Goal: Task Accomplishment & Management: Manage account settings

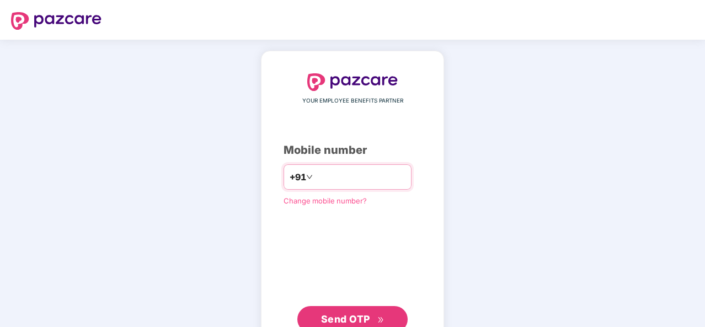
click at [333, 182] on input "number" at bounding box center [360, 177] width 90 height 18
type input "**********"
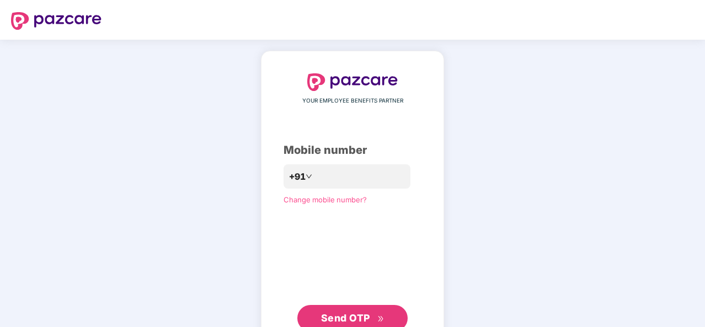
click at [351, 314] on span "Send OTP" at bounding box center [345, 318] width 49 height 12
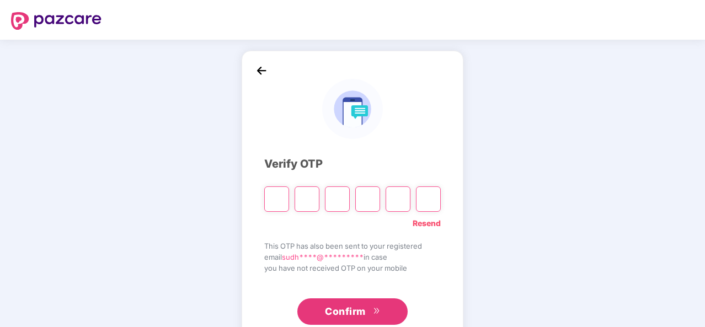
type input "*"
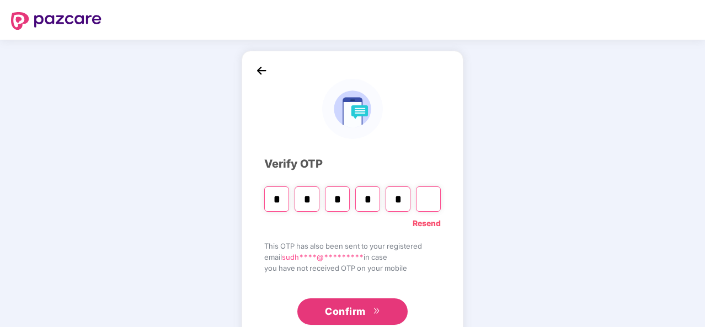
type input "*"
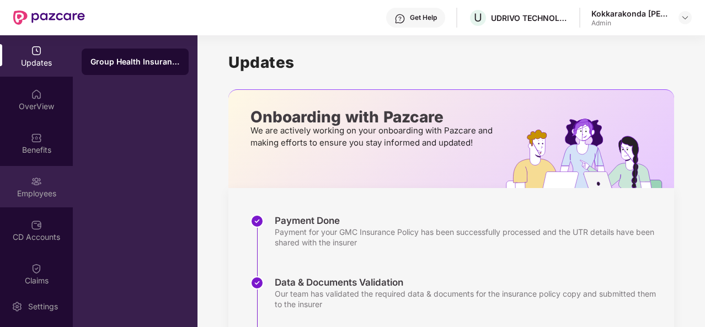
click at [44, 189] on div "Employees" at bounding box center [36, 193] width 73 height 11
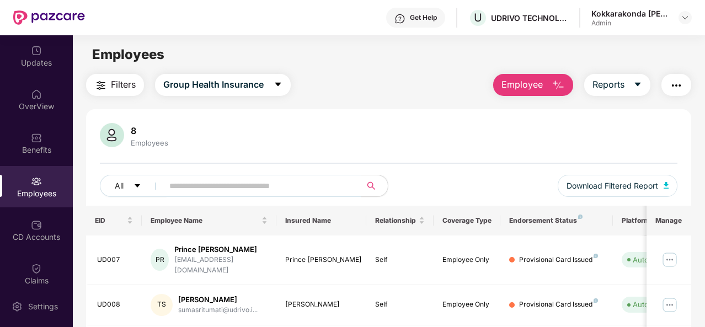
click at [682, 168] on div "8 Employees All Download Filtered Report" at bounding box center [388, 164] width 605 height 83
click at [673, 251] on img at bounding box center [670, 260] width 18 height 18
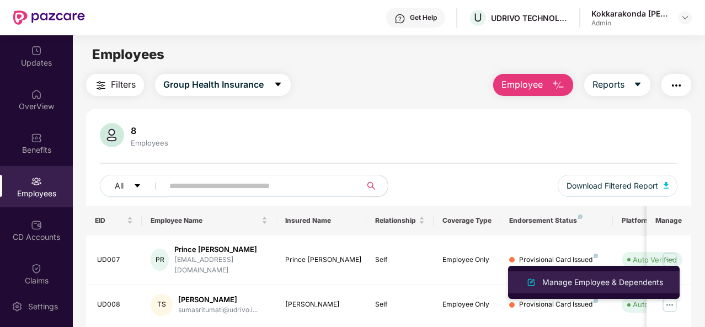
click at [606, 287] on div "Manage Employee & Dependents" at bounding box center [602, 282] width 125 height 12
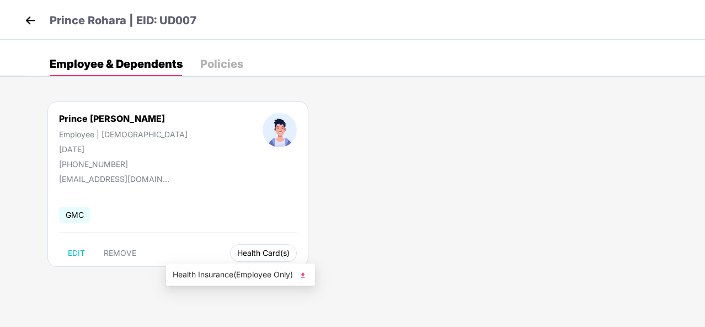
click at [237, 255] on span "Health Card(s)" at bounding box center [263, 253] width 52 height 6
click at [237, 256] on span "Health Card(s)" at bounding box center [263, 253] width 52 height 6
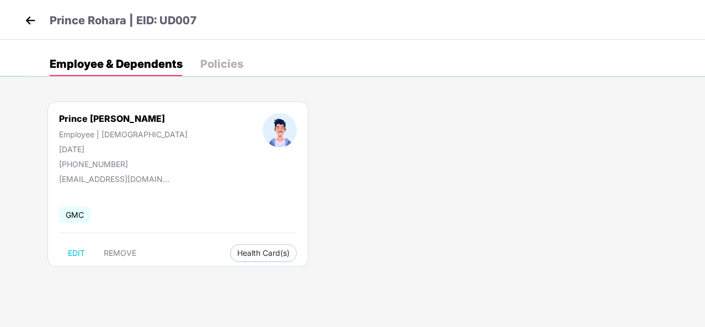
click at [209, 55] on div "Policies" at bounding box center [221, 64] width 43 height 24
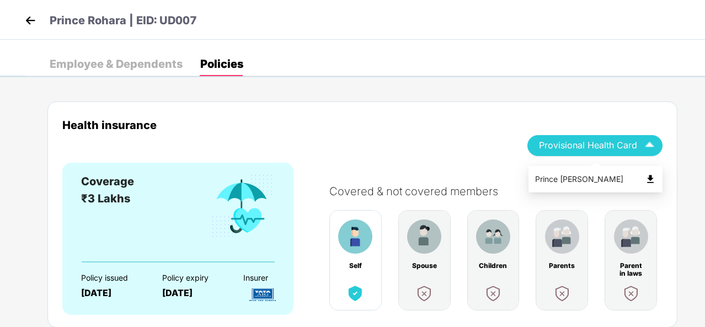
click at [643, 151] on img "button" at bounding box center [649, 145] width 19 height 19
click at [541, 103] on div "Health insurance Provisional Health Card Coverage ₹3 Lakhs Policy issued [DATE]…" at bounding box center [362, 215] width 630 height 226
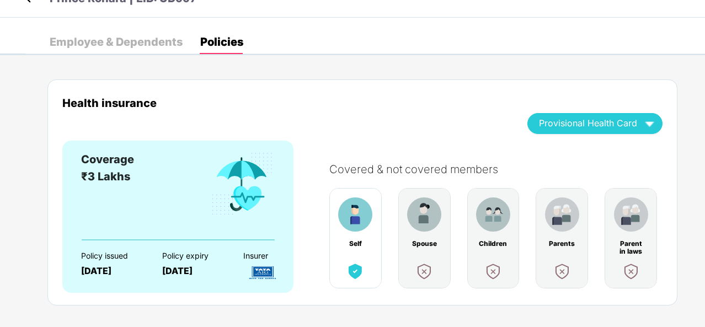
scroll to position [36, 0]
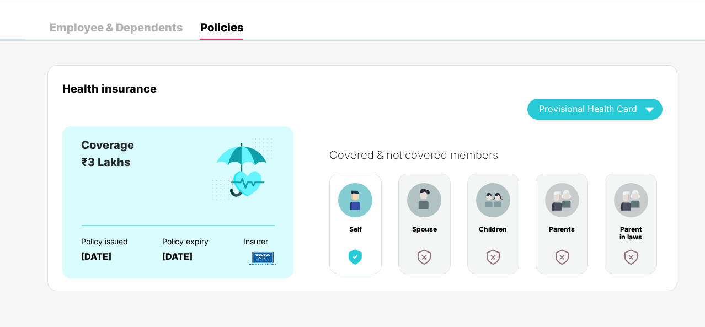
click at [140, 214] on div "Coverage ₹3 Lakhs" at bounding box center [178, 181] width 194 height 88
click at [154, 24] on div "Employee & Dependents" at bounding box center [116, 27] width 133 height 11
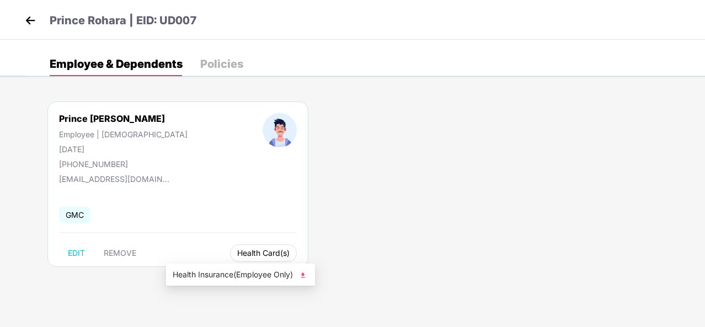
click at [237, 254] on span "Health Card(s)" at bounding box center [263, 253] width 52 height 6
click at [252, 274] on span "Health Insurance(Employee Only)" at bounding box center [241, 275] width 136 height 12
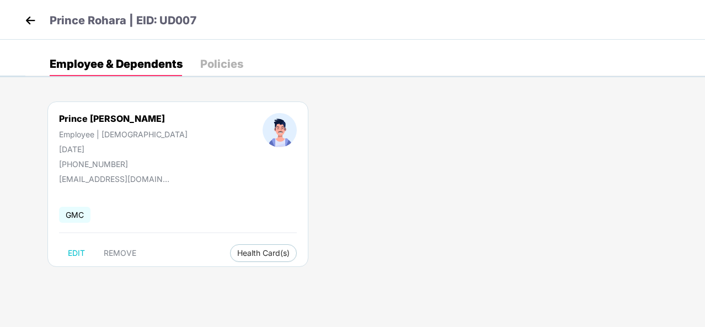
click at [33, 23] on img at bounding box center [30, 20] width 17 height 17
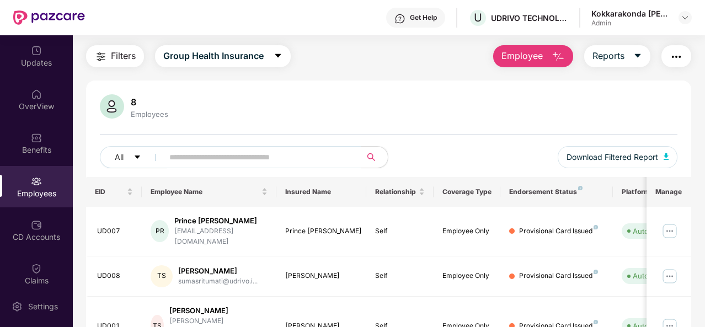
scroll to position [44, 0]
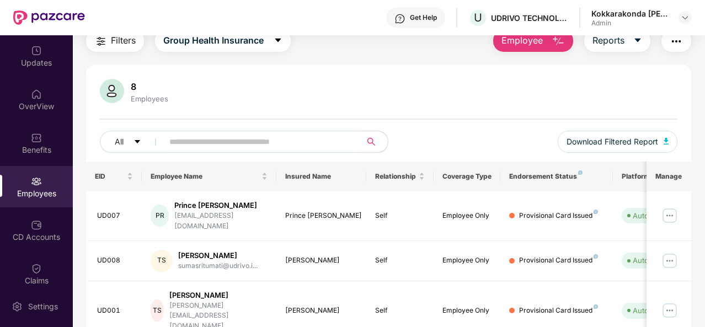
click at [673, 109] on div "8 Employees All Download Filtered Report" at bounding box center [388, 120] width 605 height 83
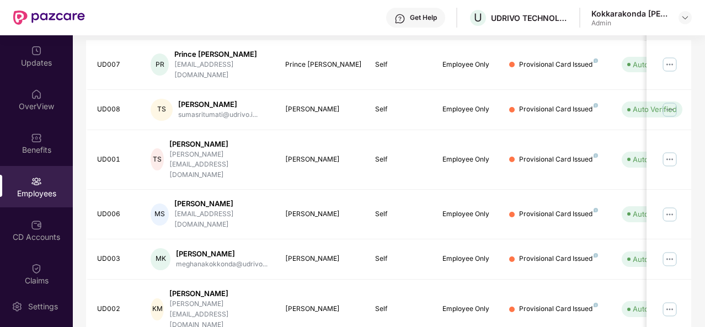
scroll to position [199, 0]
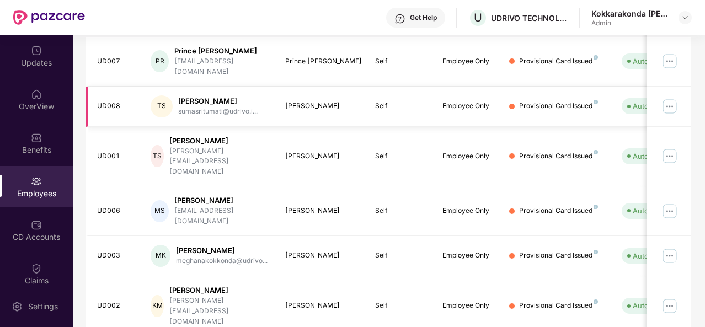
click at [673, 98] on img at bounding box center [670, 107] width 18 height 18
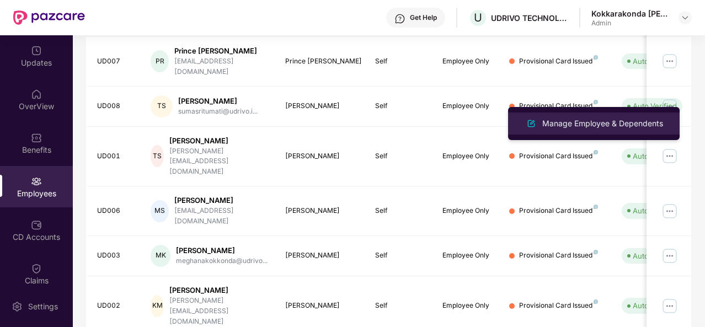
click at [577, 124] on div "Manage Employee & Dependents" at bounding box center [602, 124] width 125 height 12
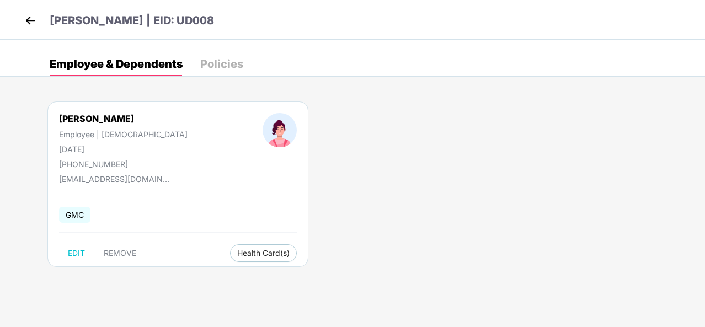
click at [219, 67] on div "Policies" at bounding box center [221, 63] width 43 height 11
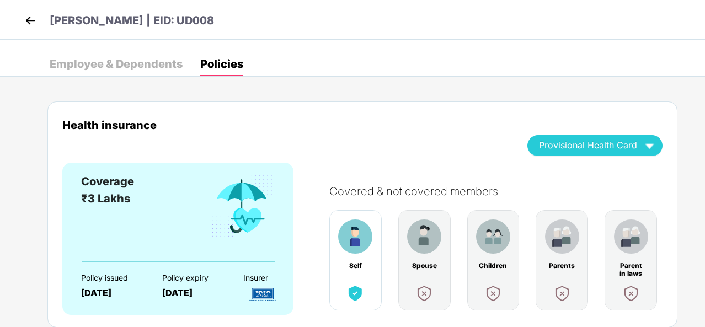
click at [409, 119] on div "Health insurance" at bounding box center [286, 125] width 449 height 13
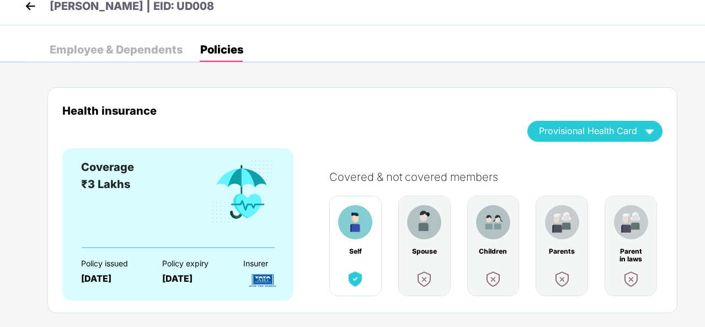
scroll to position [0, 0]
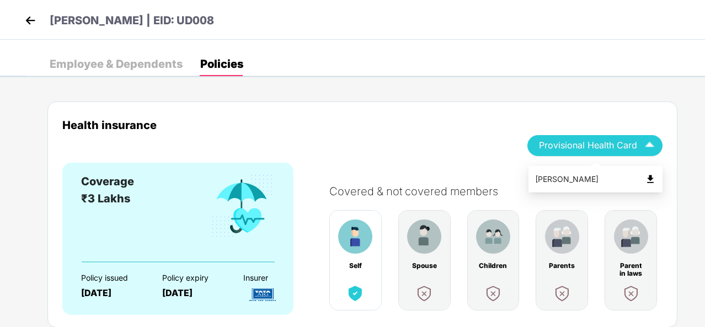
click at [638, 143] on div "Provisional Health Card" at bounding box center [595, 145] width 112 height 19
click at [608, 183] on div "[PERSON_NAME]" at bounding box center [595, 179] width 121 height 12
click at [31, 25] on img at bounding box center [30, 20] width 17 height 17
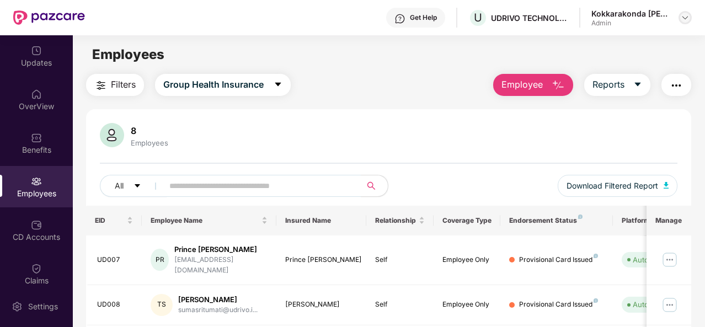
click at [683, 19] on img at bounding box center [685, 17] width 9 height 9
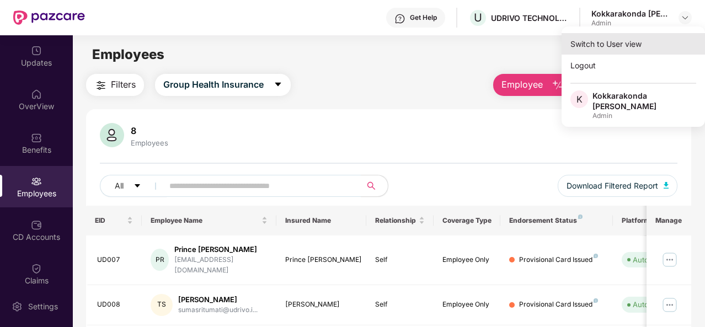
click at [642, 42] on div "Switch to User view" at bounding box center [633, 44] width 143 height 22
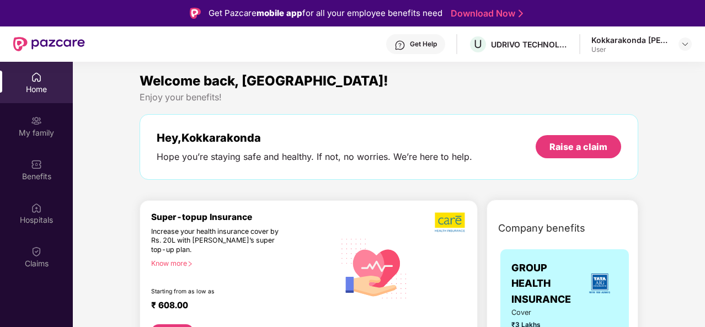
click at [482, 100] on div "Enjoy your benefits!" at bounding box center [389, 98] width 499 height 12
click at [518, 10] on link "Download Now" at bounding box center [485, 14] width 69 height 12
click at [431, 94] on div "Enjoy your benefits!" at bounding box center [389, 98] width 499 height 12
click at [683, 49] on div at bounding box center [685, 44] width 13 height 13
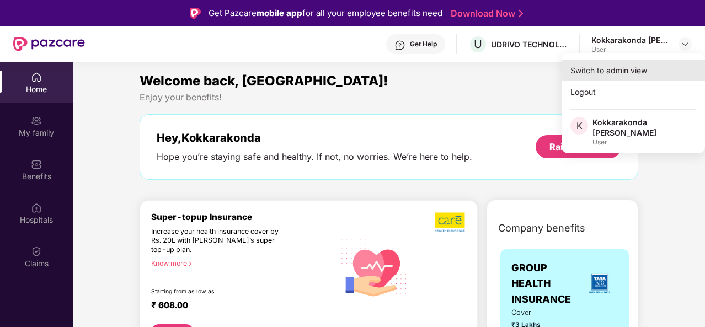
click at [631, 73] on div "Switch to admin view" at bounding box center [633, 71] width 143 height 22
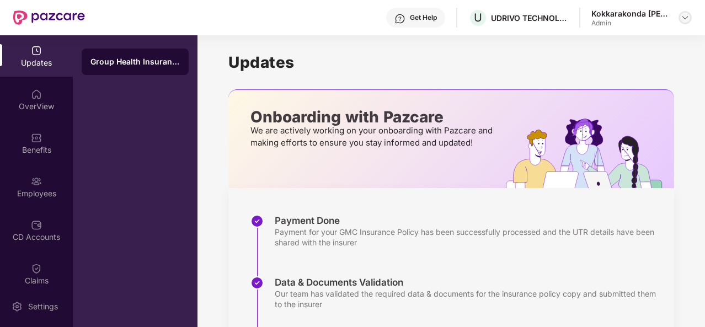
click at [686, 14] on img at bounding box center [685, 17] width 9 height 9
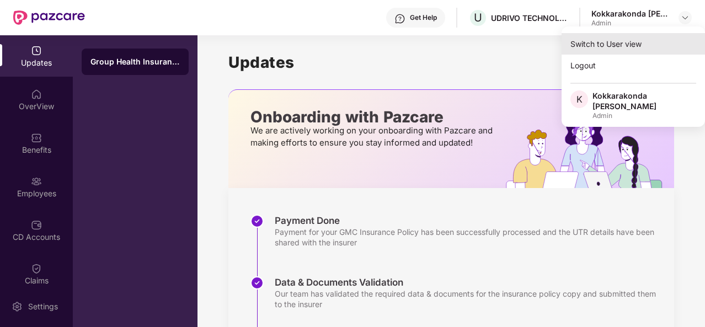
click at [638, 50] on div "Switch to User view" at bounding box center [633, 44] width 143 height 22
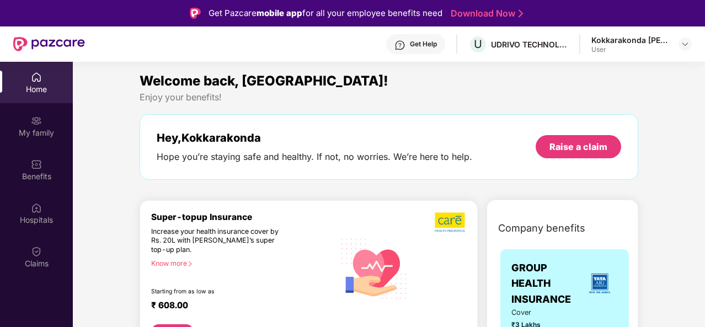
click at [635, 110] on div "Welcome back, [GEOGRAPHIC_DATA]! Enjoy your benefits! Hey, [PERSON_NAME] Hope y…" at bounding box center [389, 131] width 508 height 120
click at [50, 124] on div "My family" at bounding box center [36, 125] width 73 height 41
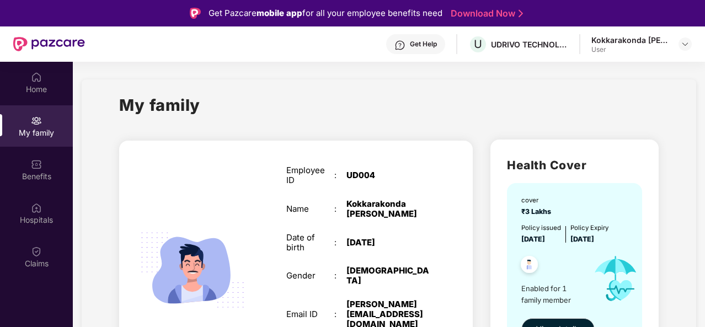
click at [430, 132] on div "SELF Employee ID : UD004 Name : [PERSON_NAME] Date of birth : [DEMOGRAPHIC_DATA…" at bounding box center [295, 283] width 371 height 305
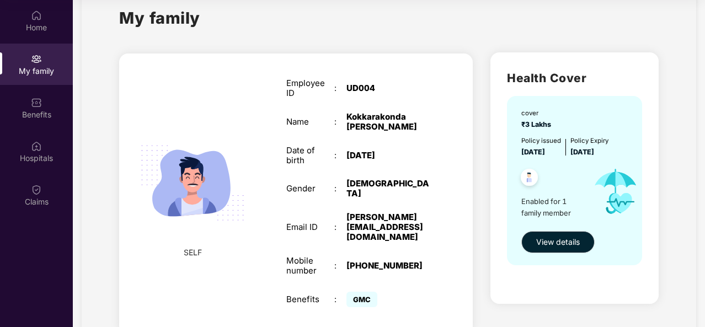
scroll to position [26, 0]
click at [564, 233] on button "View details" at bounding box center [557, 242] width 73 height 22
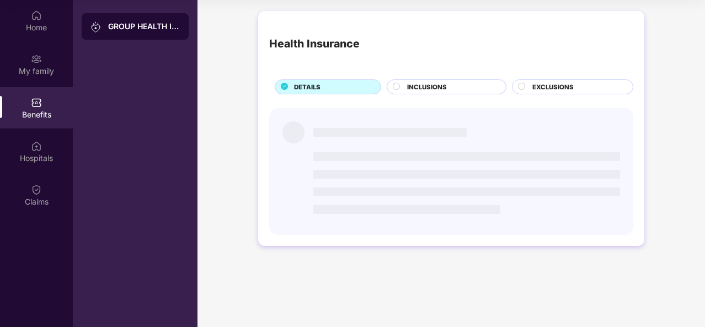
scroll to position [0, 0]
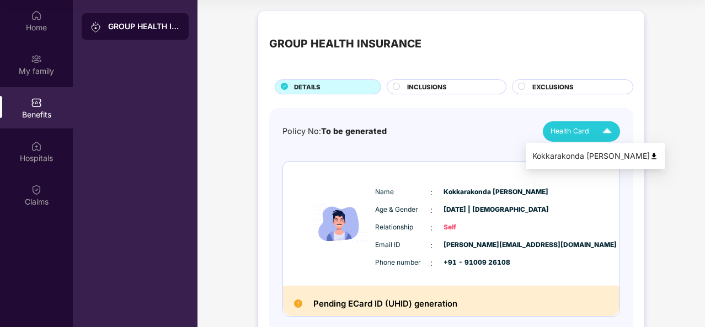
click at [576, 133] on span "Health Card" at bounding box center [570, 131] width 39 height 11
click at [582, 153] on div "Kokkarakonda [PERSON_NAME]" at bounding box center [595, 156] width 126 height 12
click at [439, 88] on span "INCLUSIONS" at bounding box center [427, 87] width 40 height 10
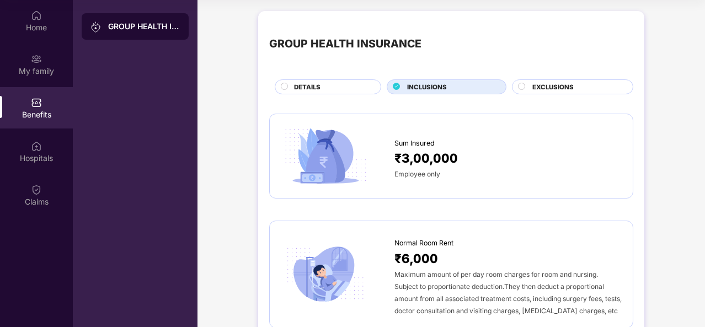
click at [343, 82] on div "DETAILS" at bounding box center [332, 88] width 87 height 12
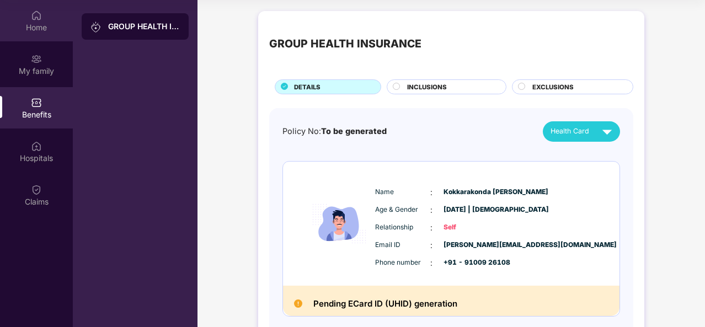
click at [46, 31] on div "Home" at bounding box center [36, 27] width 73 height 11
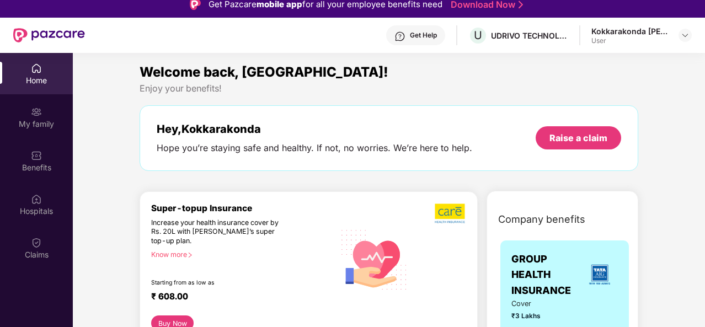
scroll to position [9, 0]
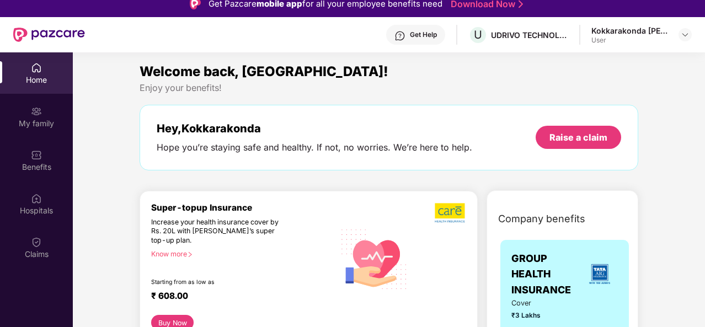
click at [686, 25] on div "Kokkarakonda [PERSON_NAME] User" at bounding box center [641, 34] width 100 height 19
click at [686, 35] on img at bounding box center [685, 34] width 9 height 9
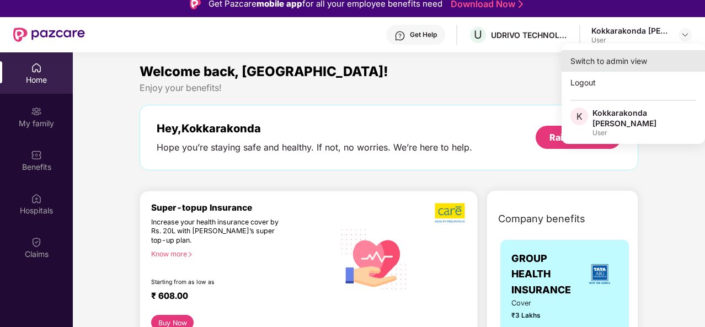
click at [631, 63] on div "Switch to admin view" at bounding box center [633, 61] width 143 height 22
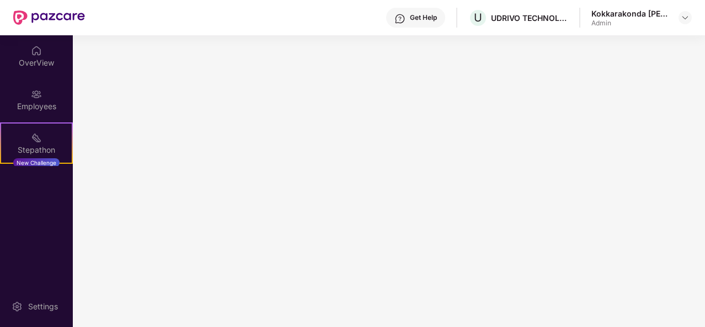
scroll to position [0, 0]
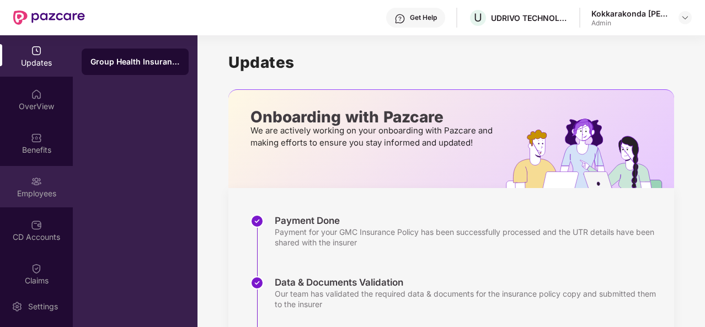
click at [45, 195] on div "Employees" at bounding box center [36, 193] width 73 height 11
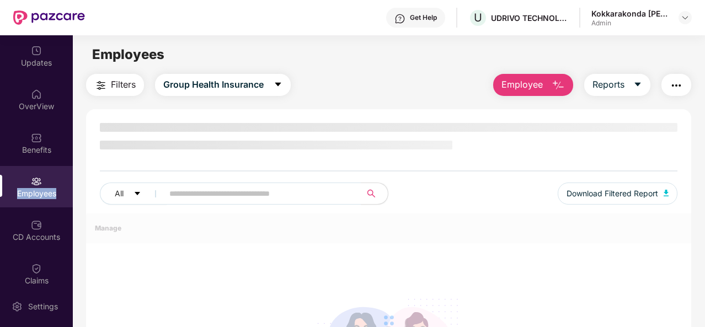
click at [45, 195] on div "Employees" at bounding box center [36, 193] width 73 height 11
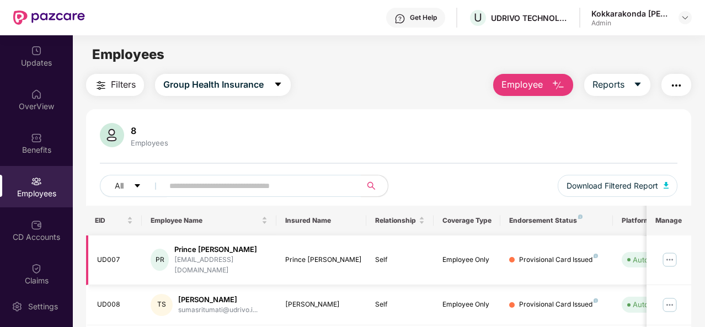
click at [673, 260] on img at bounding box center [670, 260] width 18 height 18
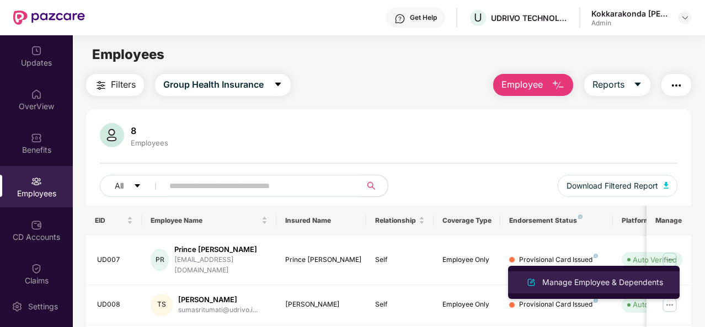
click at [593, 286] on div "Manage Employee & Dependents" at bounding box center [602, 282] width 125 height 12
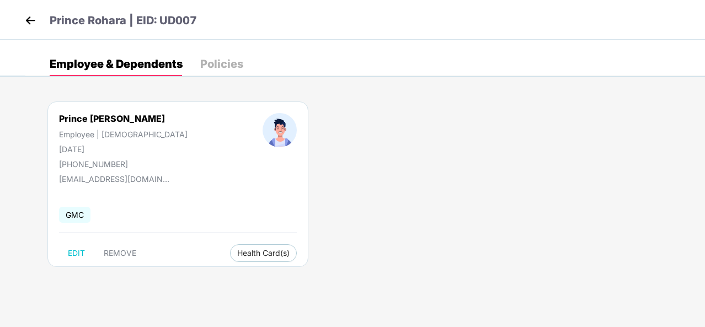
click at [34, 17] on img at bounding box center [30, 20] width 17 height 17
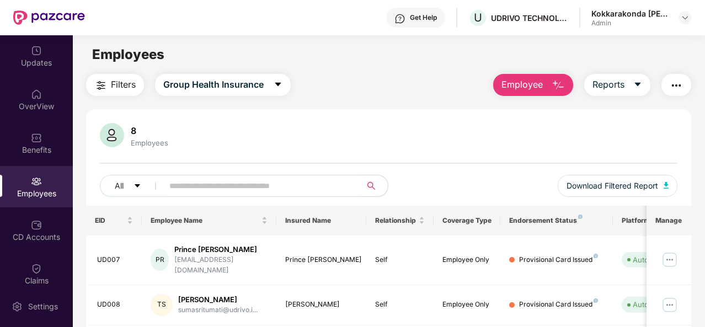
click at [555, 140] on div "8 Employees" at bounding box center [389, 136] width 578 height 26
click at [671, 296] on img at bounding box center [670, 305] width 18 height 18
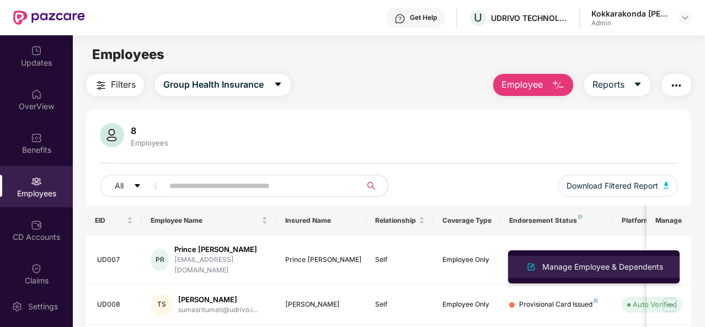
click at [576, 264] on div "Manage Employee & Dependents" at bounding box center [602, 267] width 125 height 12
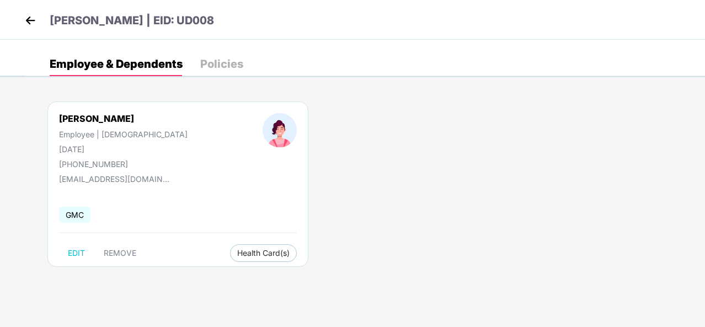
click at [184, 192] on div "[PERSON_NAME] Employee | [DEMOGRAPHIC_DATA] [DATE] [PHONE_NUMBER] [EMAIL_ADDRES…" at bounding box center [177, 185] width 261 height 166
click at [35, 22] on img at bounding box center [30, 20] width 17 height 17
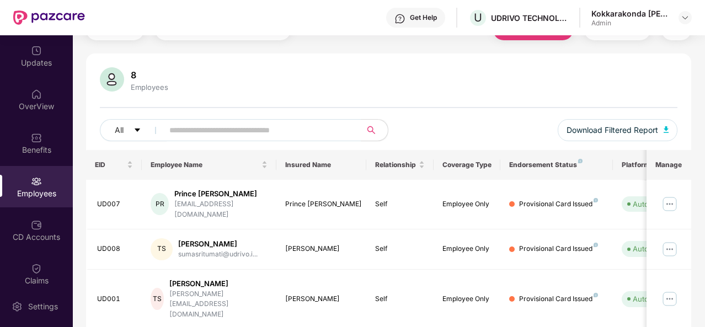
scroll to position [66, 0]
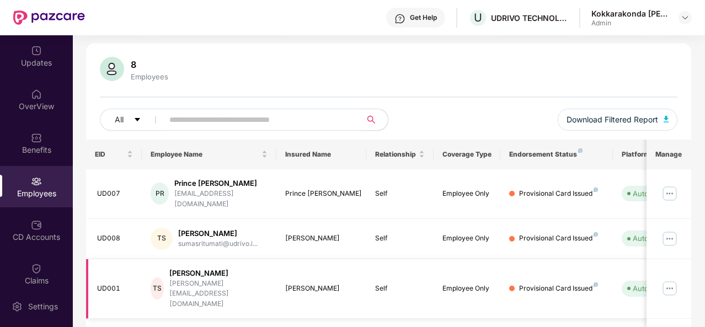
click at [675, 280] on img at bounding box center [670, 289] width 18 height 18
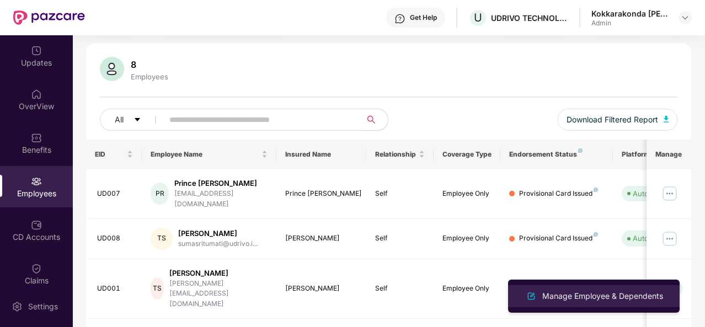
click at [569, 302] on div "Manage Employee & Dependents" at bounding box center [594, 296] width 143 height 13
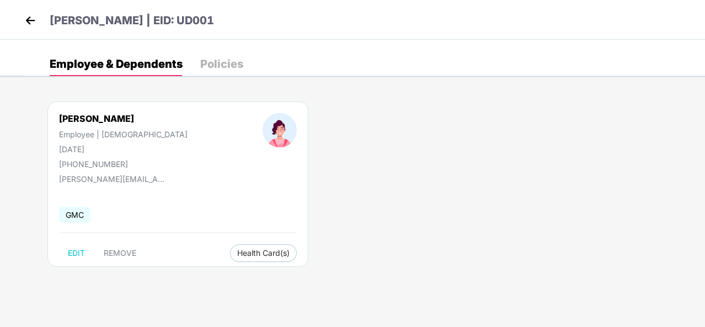
click at [30, 23] on img at bounding box center [30, 20] width 17 height 17
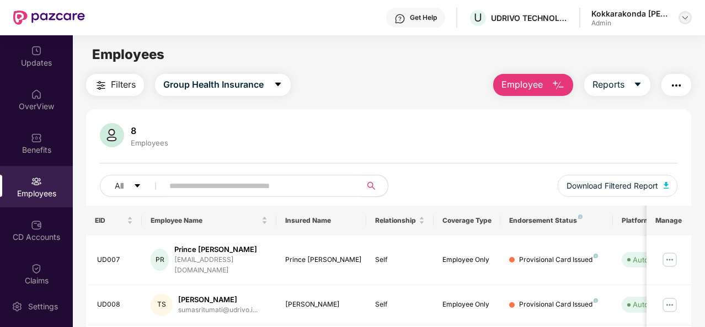
click at [683, 15] on img at bounding box center [685, 17] width 9 height 9
click at [41, 54] on div "Updates" at bounding box center [36, 55] width 73 height 41
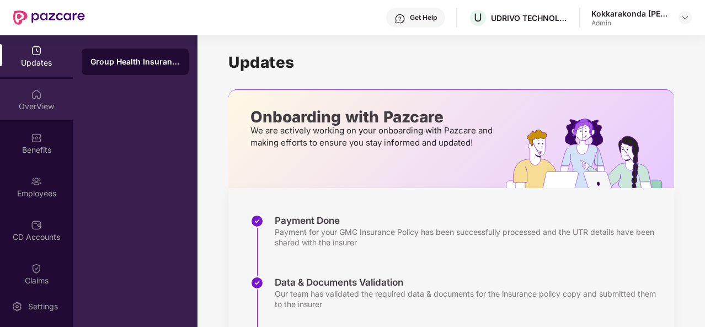
click at [45, 103] on div "OverView" at bounding box center [36, 106] width 73 height 11
